Goal: Task Accomplishment & Management: Manage account settings

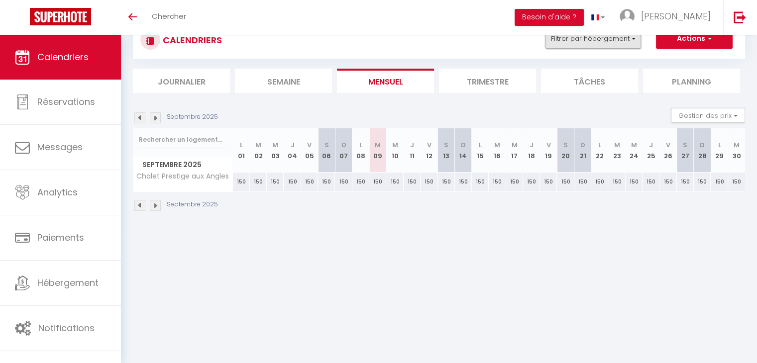
click at [627, 43] on button "Filtrer par hébergement" at bounding box center [593, 39] width 96 height 20
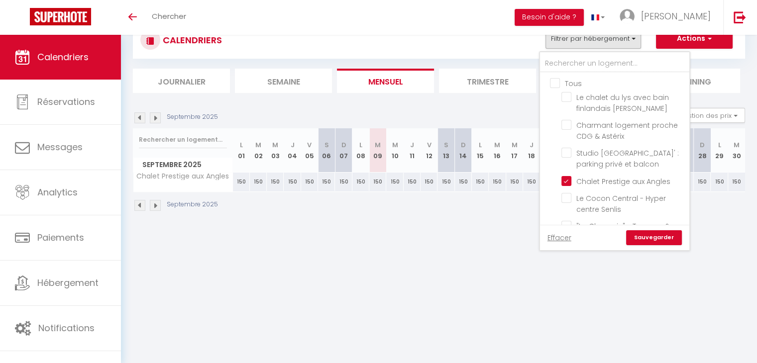
click at [556, 80] on input "Tous" at bounding box center [624, 83] width 149 height 10
checkbox input "true"
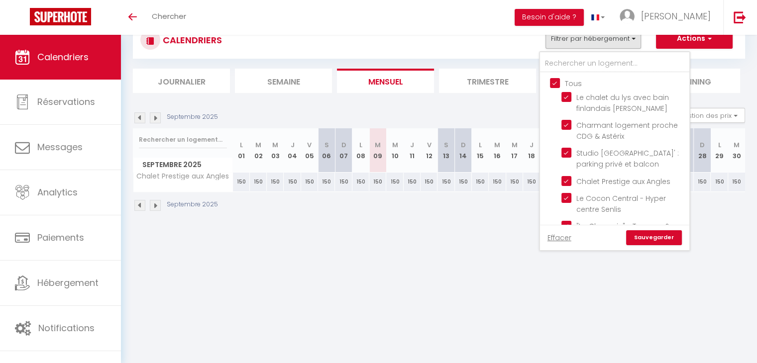
checkbox input "true"
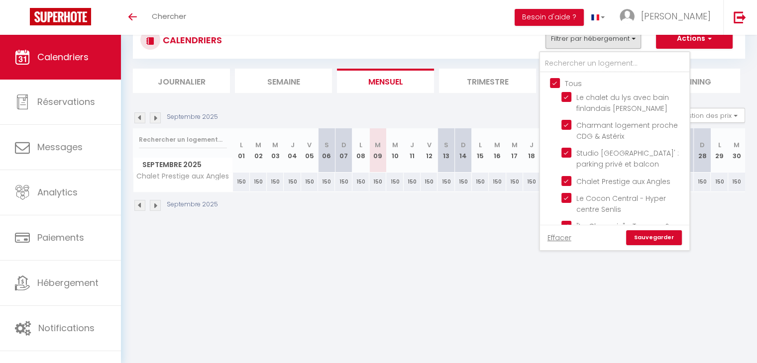
checkbox input "true"
click at [657, 239] on link "Sauvegarder" at bounding box center [654, 237] width 56 height 15
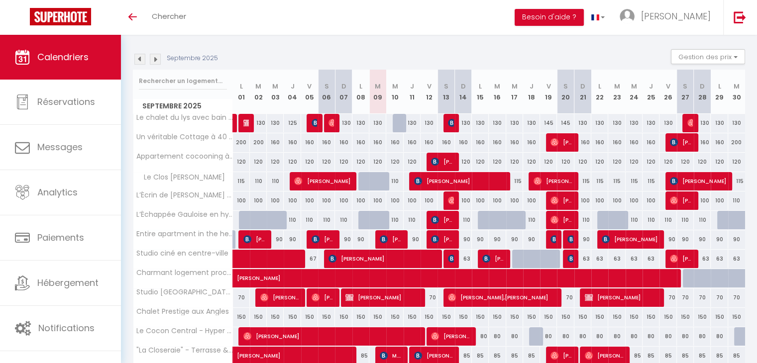
scroll to position [85, 0]
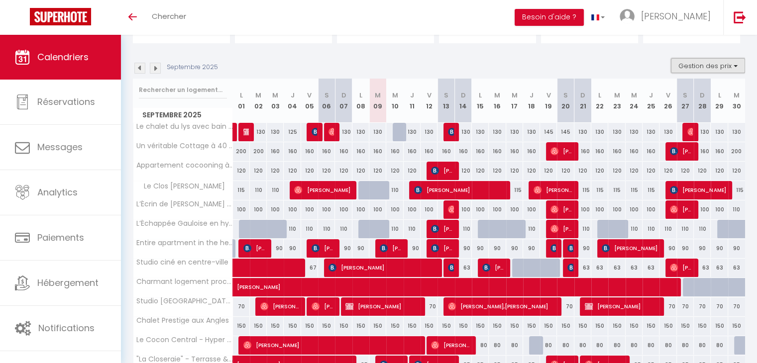
click at [726, 66] on button "Gestion des prix" at bounding box center [708, 65] width 74 height 15
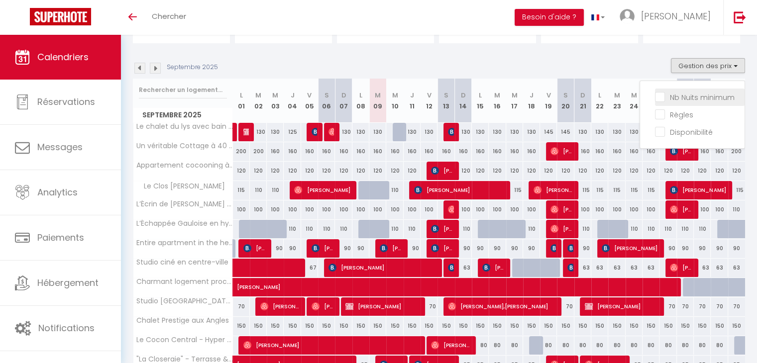
click at [658, 96] on input "Nb Nuits minimum" at bounding box center [700, 97] width 90 height 10
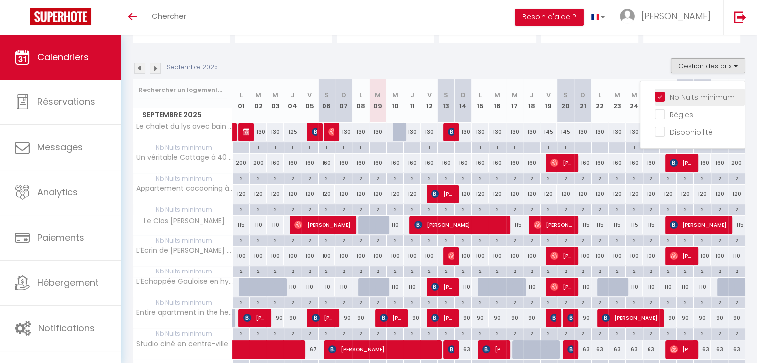
click at [663, 97] on input "Nb Nuits minimum" at bounding box center [700, 97] width 90 height 10
checkbox input "false"
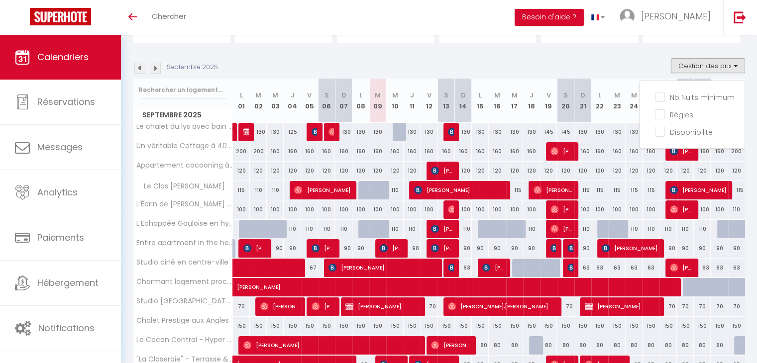
click at [639, 60] on div "Septembre 2025 Gestion des prix Nb Nuits minimum Règles Disponibilité" at bounding box center [439, 68] width 612 height 20
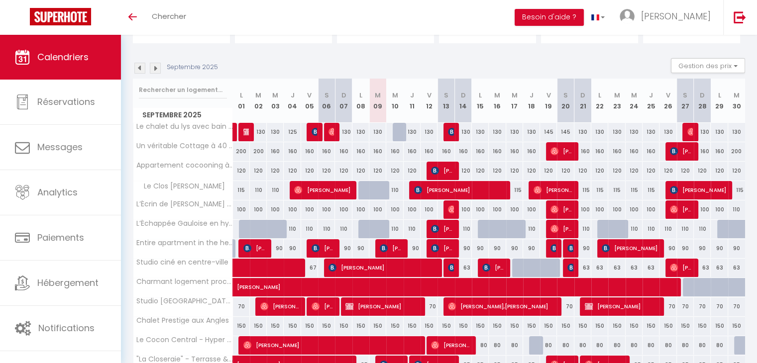
scroll to position [134, 0]
